Goal: Find specific page/section: Find specific page/section

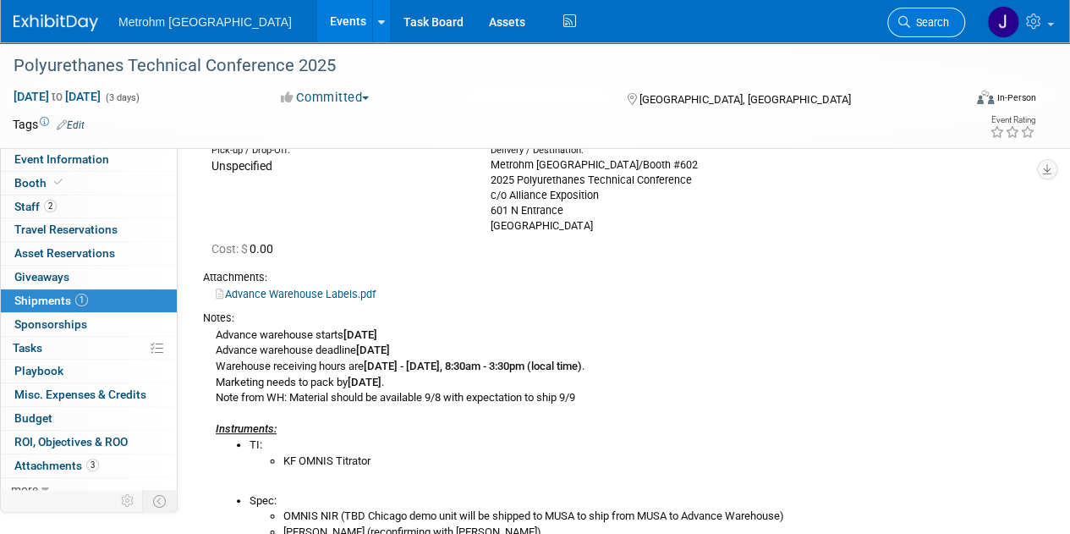
click at [924, 25] on span "Search" at bounding box center [929, 22] width 39 height 13
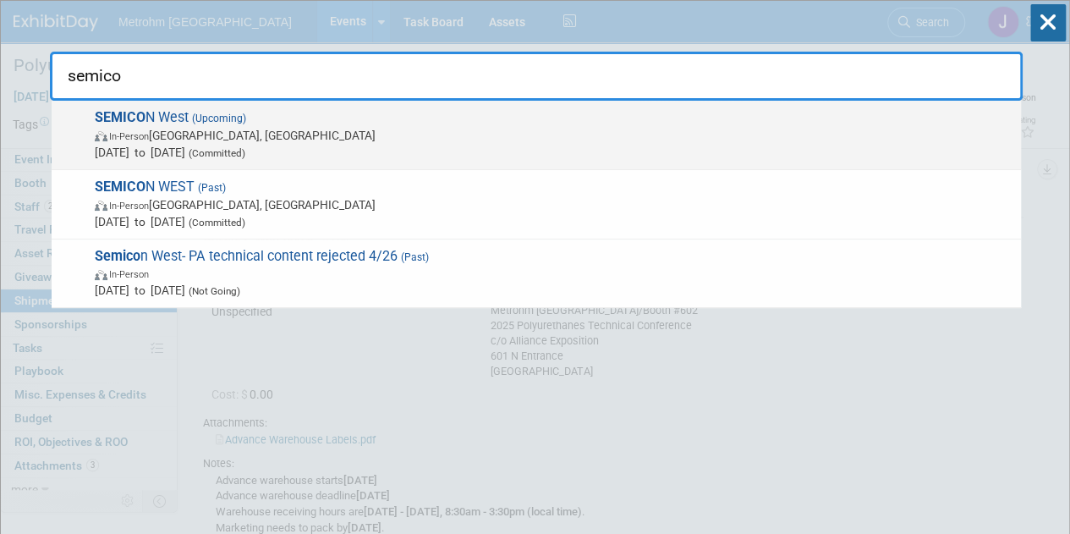
type input "semico"
click at [526, 132] on span "In-Person [GEOGRAPHIC_DATA], [GEOGRAPHIC_DATA]" at bounding box center [554, 135] width 918 height 17
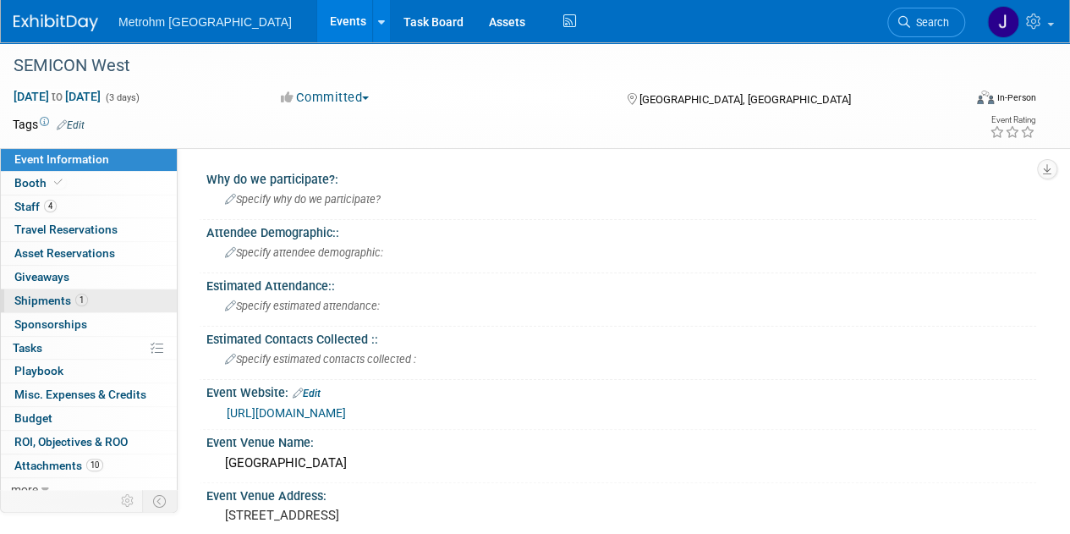
click at [118, 296] on link "1 Shipments 1" at bounding box center [89, 300] width 176 height 23
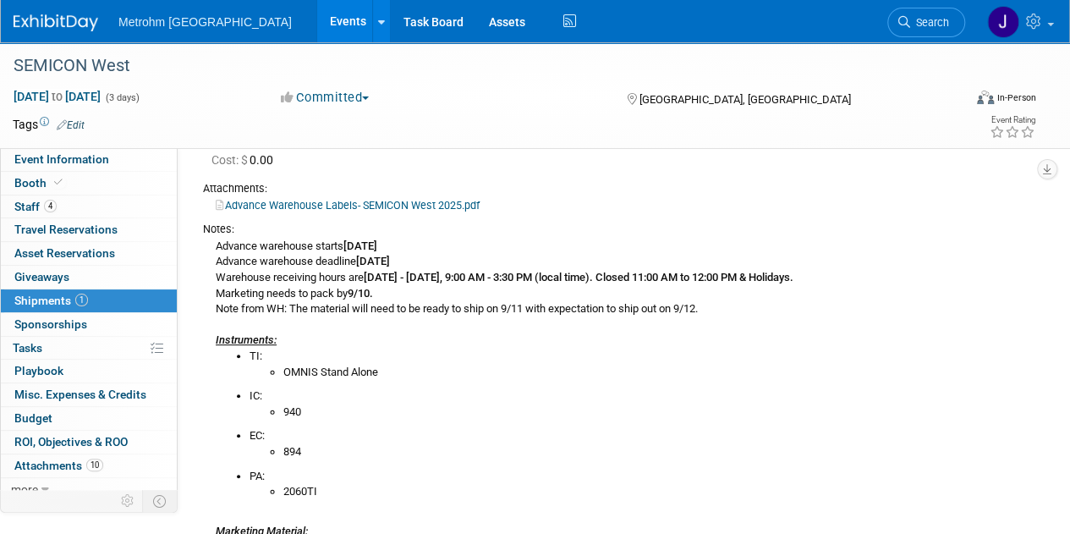
scroll to position [269, 0]
